Goal: Transaction & Acquisition: Purchase product/service

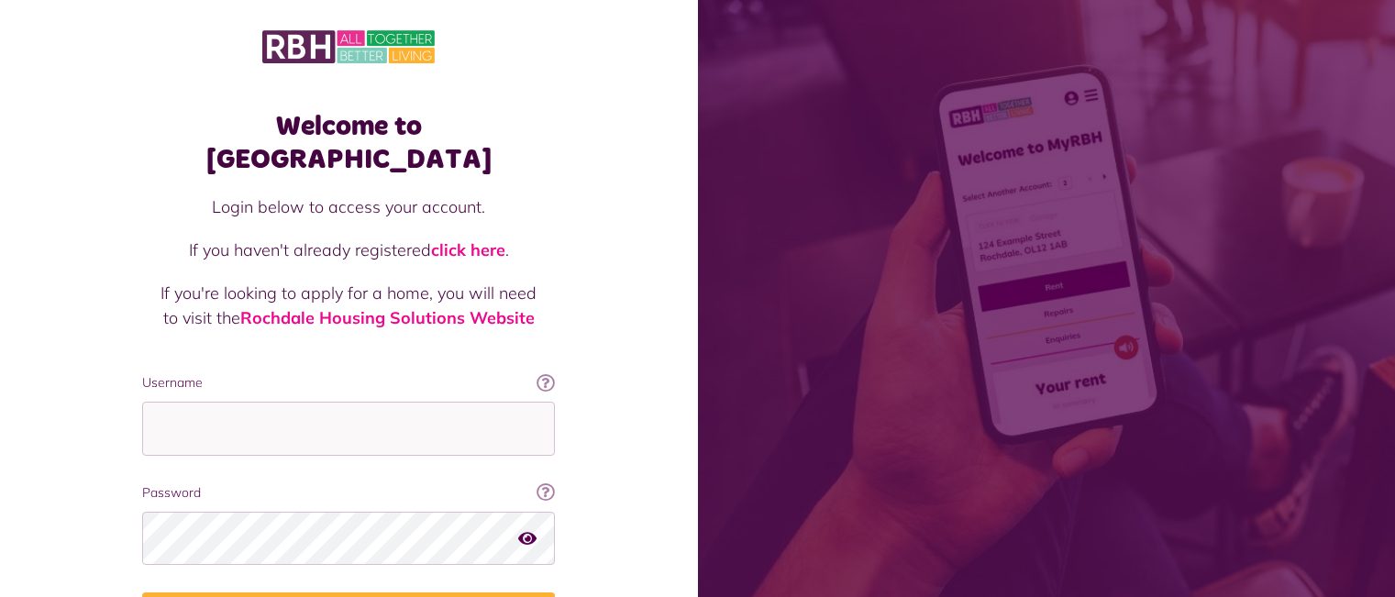
scroll to position [106, 0]
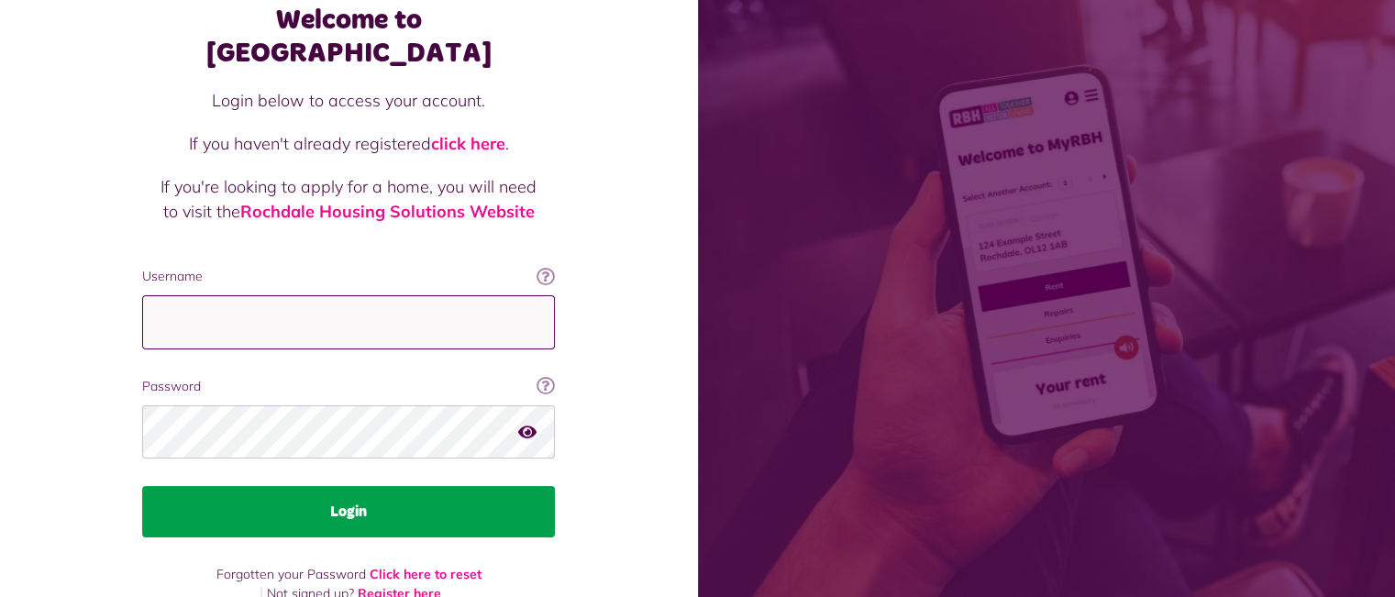
type input "**********"
click at [338, 487] on button "Login" at bounding box center [348, 511] width 413 height 51
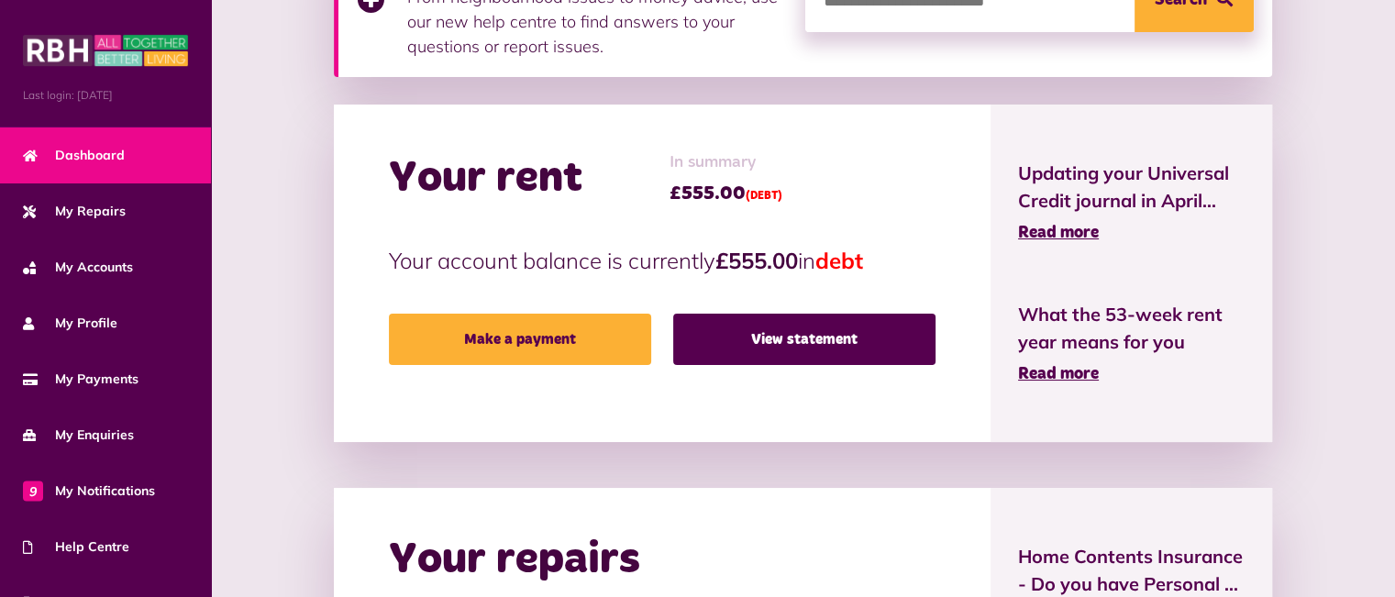
scroll to position [355, 0]
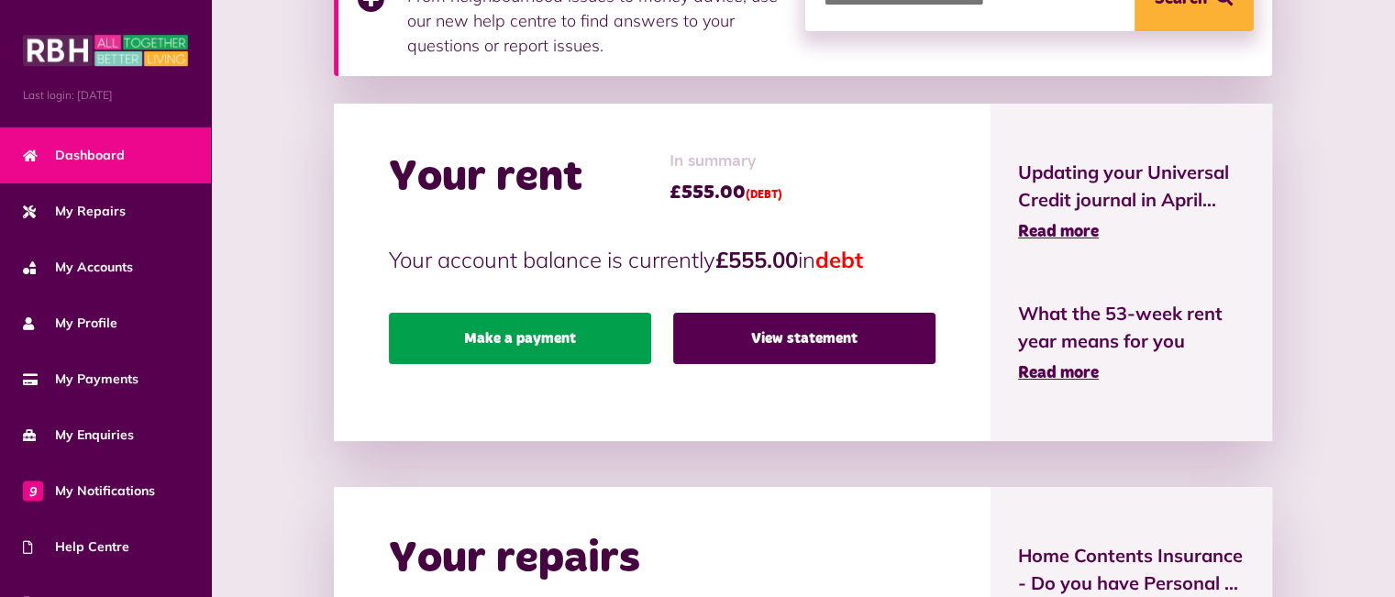
click at [561, 351] on link "Make a payment" at bounding box center [520, 338] width 262 height 51
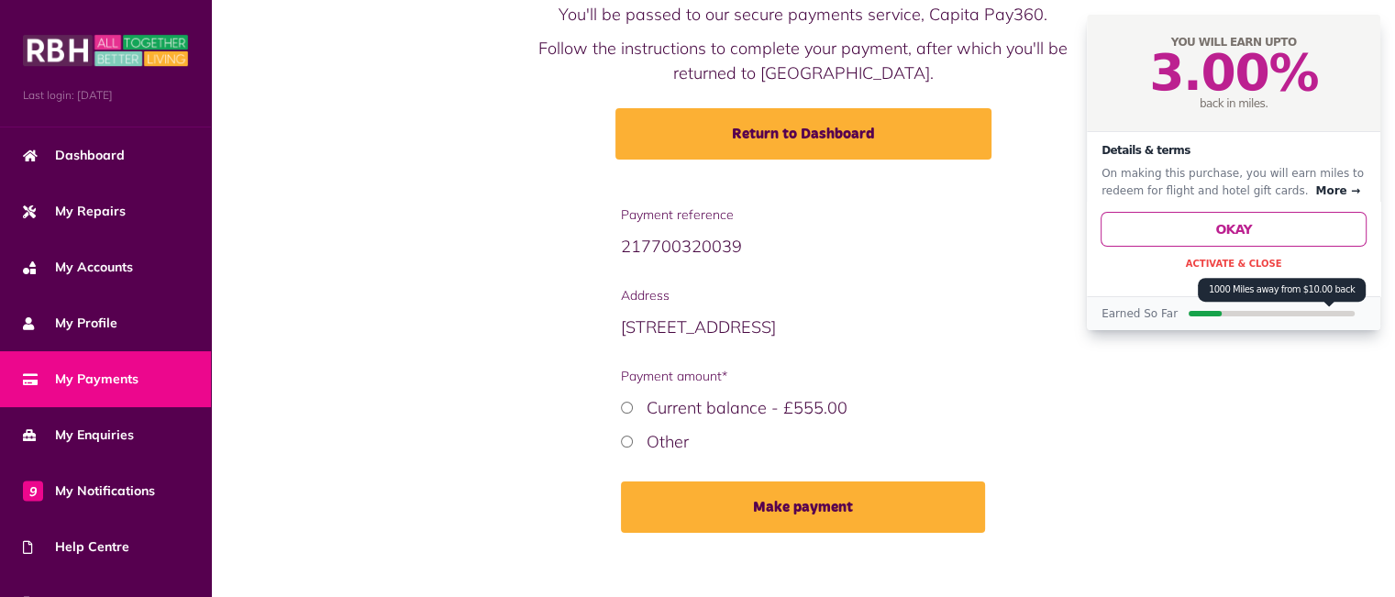
scroll to position [162, 0]
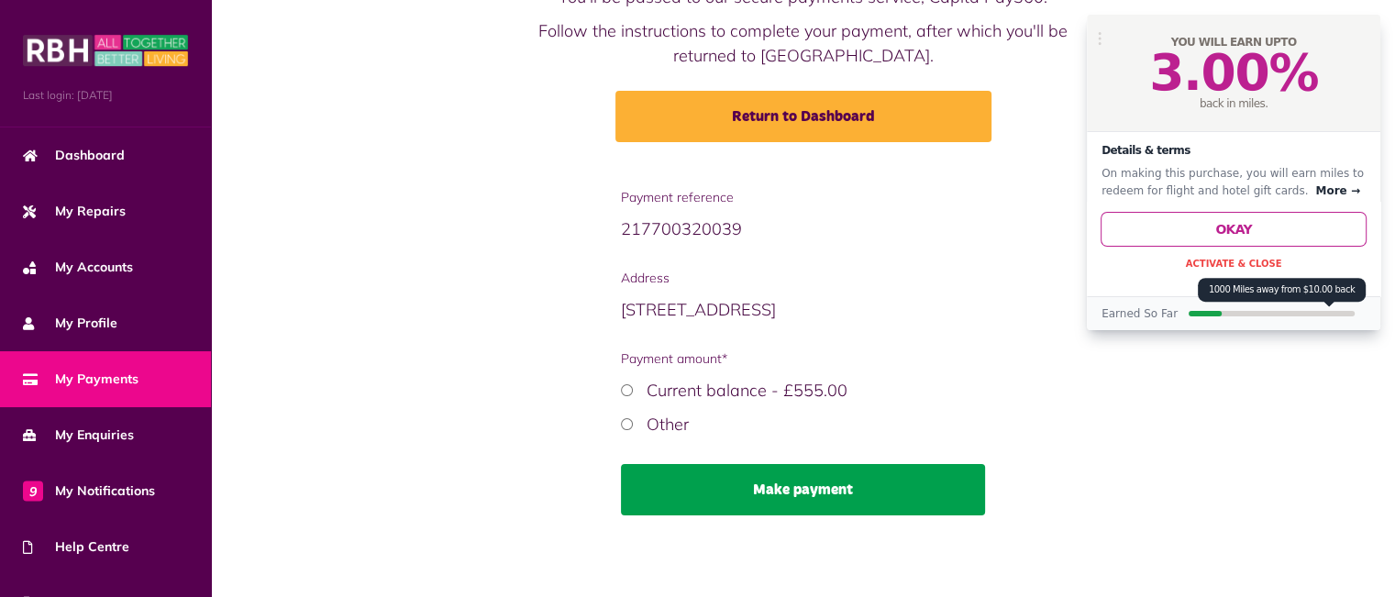
click at [817, 493] on button "Make payment" at bounding box center [803, 489] width 364 height 51
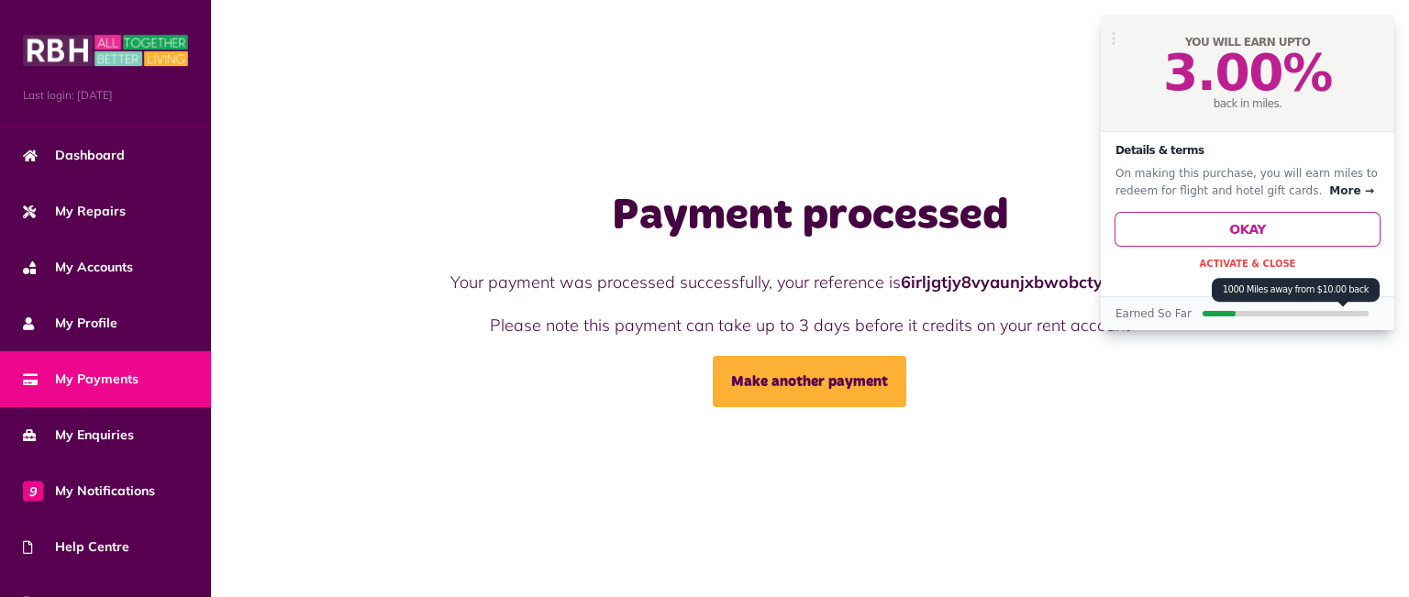
click at [817, 142] on div "Payment processed Your payment was processed successfully, your reference is 6i…" at bounding box center [810, 298] width 1198 height 597
